Goal: Information Seeking & Learning: Check status

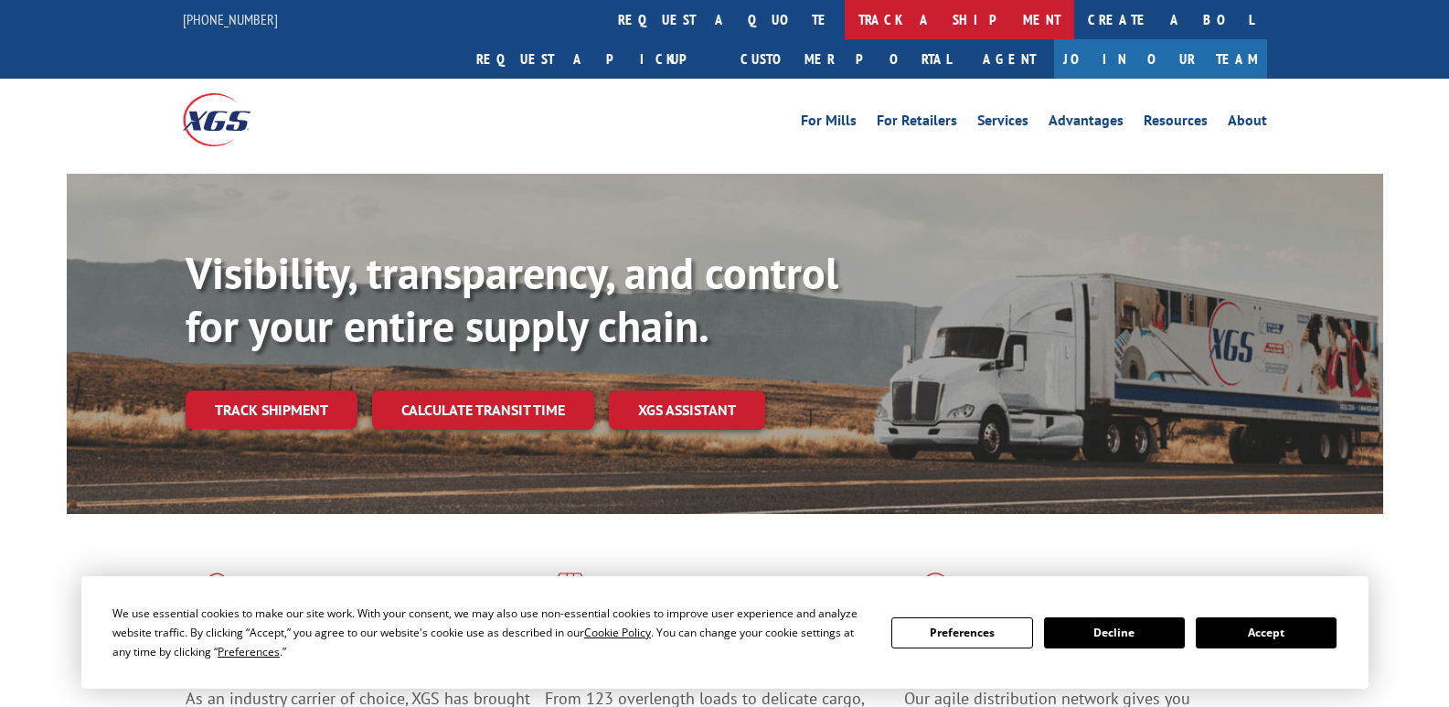
click at [845, 19] on link "track a shipment" at bounding box center [959, 19] width 229 height 39
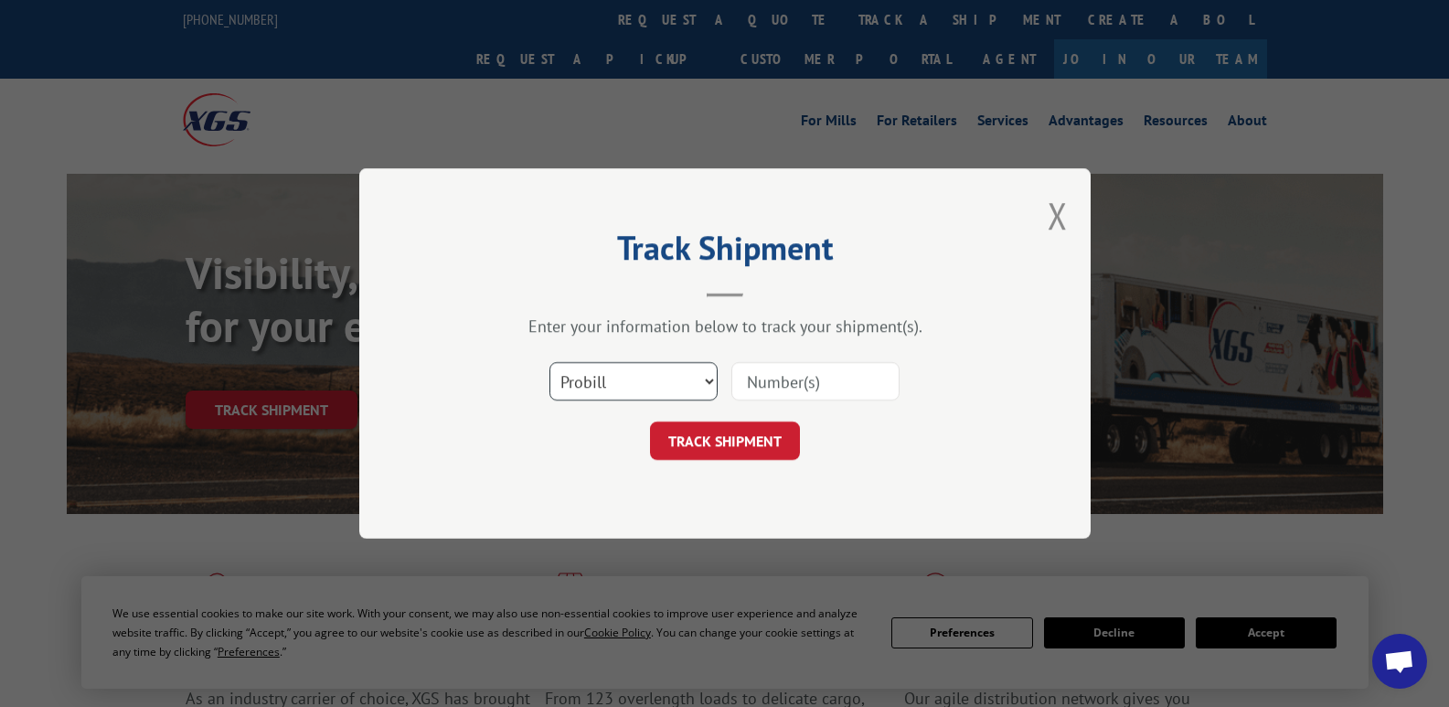
click at [709, 380] on select "Select category... Probill BOL PO" at bounding box center [633, 381] width 168 height 38
select select "bol"
click at [549, 362] on select "Select category... Probill BOL PO" at bounding box center [633, 381] width 168 height 38
click at [783, 380] on input at bounding box center [815, 381] width 168 height 38
type input "5479520"
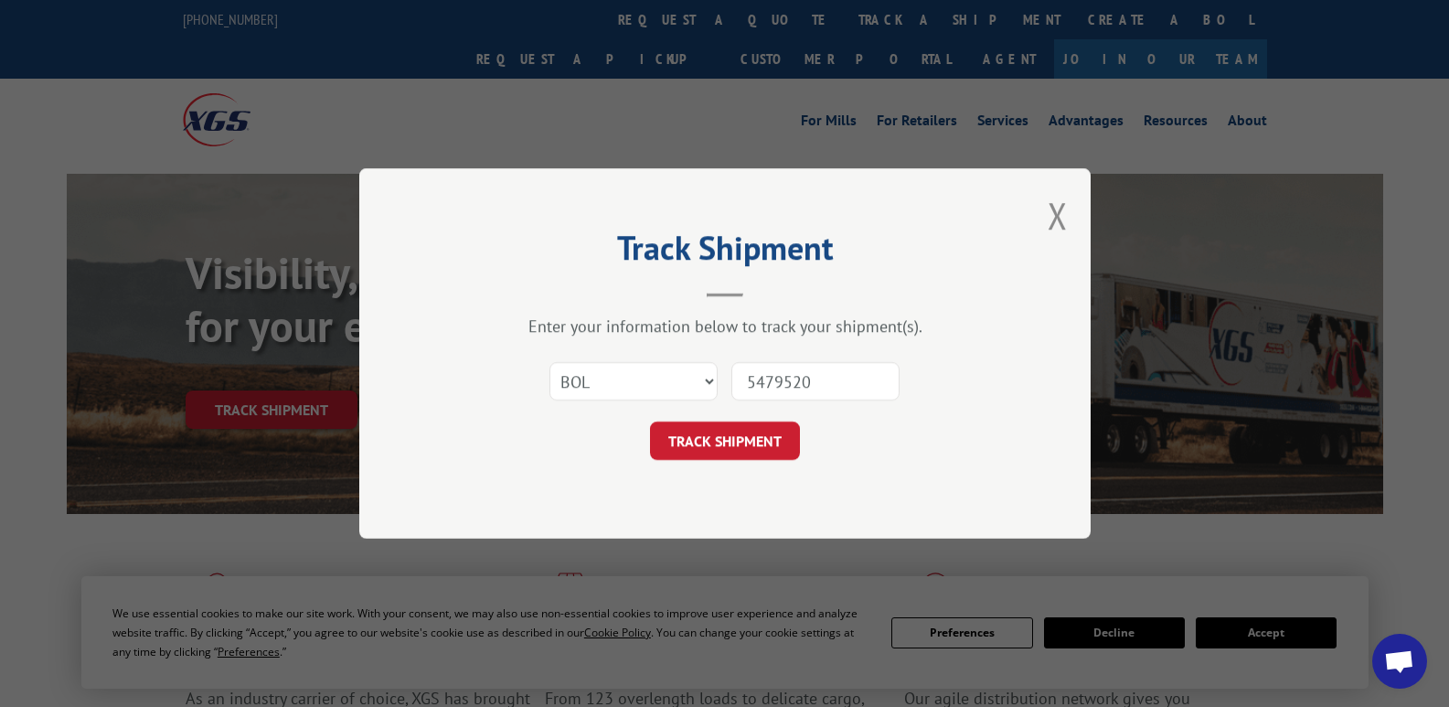
click at [714, 441] on button "TRACK SHIPMENT" at bounding box center [725, 440] width 150 height 38
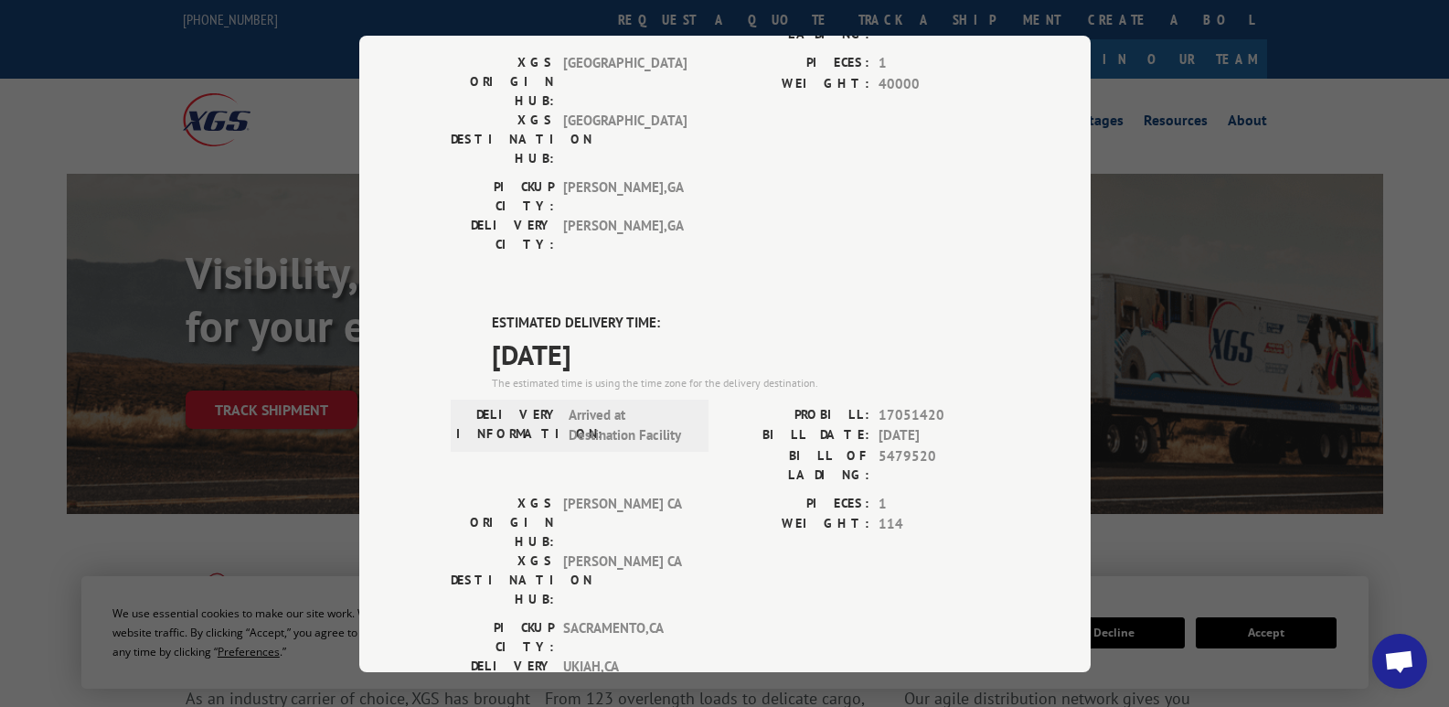
scroll to position [274, 0]
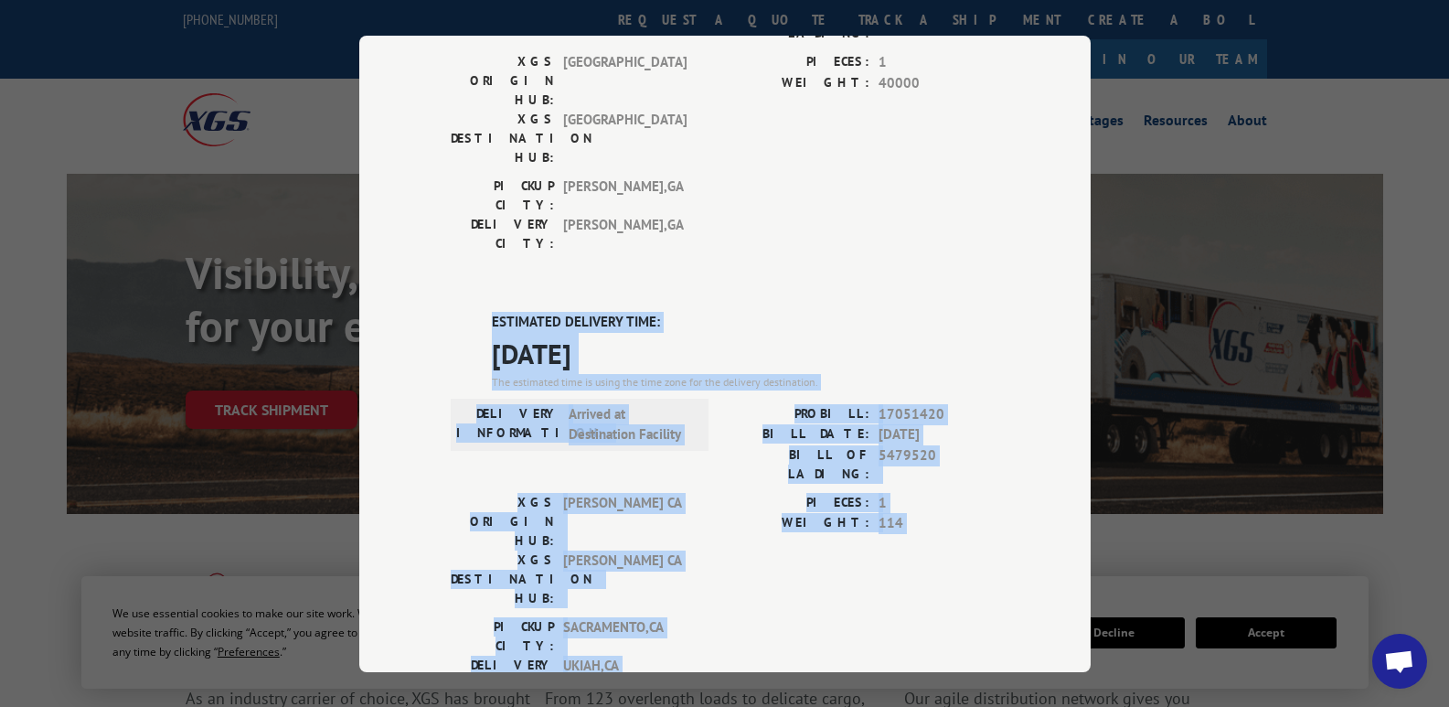
drag, startPoint x: 426, startPoint y: 200, endPoint x: 923, endPoint y: 525, distance: 593.7
click at [930, 526] on div "Track Shipment DELIVERED DELIVERY INFORMATION: [DATE] 02:00 pm TRUCKLOAD PROBIL…" at bounding box center [724, 354] width 731 height 636
